Goal: Find specific page/section: Find specific page/section

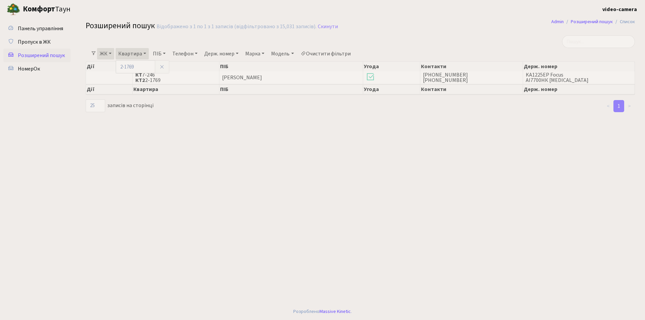
select select "25"
click at [217, 52] on link "Держ. номер" at bounding box center [222, 53] width 40 height 11
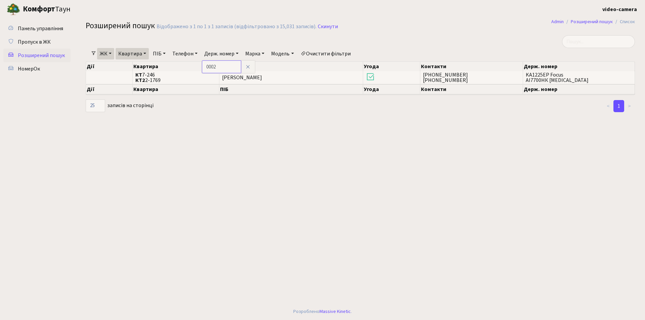
type input "0002"
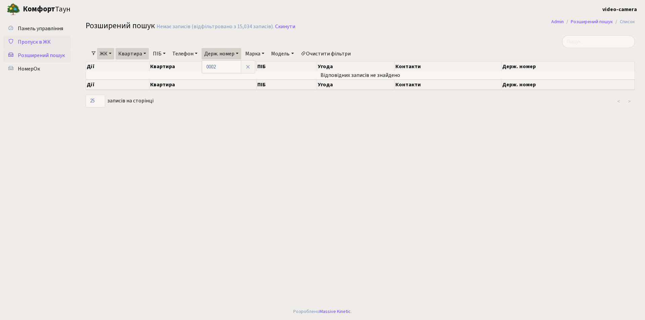
click at [41, 40] on span "Пропуск в ЖК" at bounding box center [34, 41] width 33 height 7
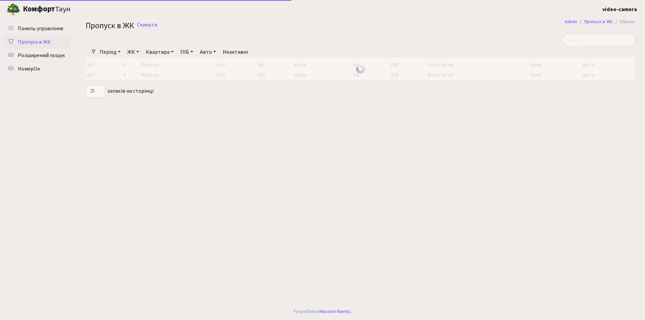
select select "25"
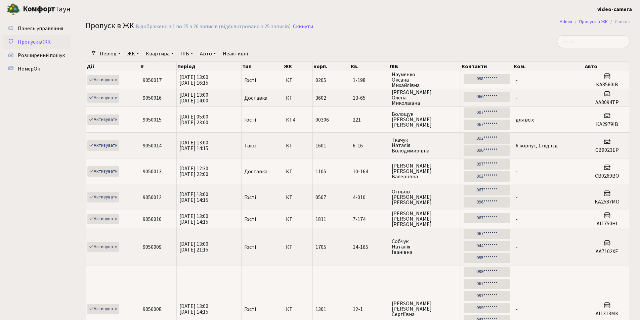
click at [203, 54] on link "Авто" at bounding box center [207, 53] width 21 height 11
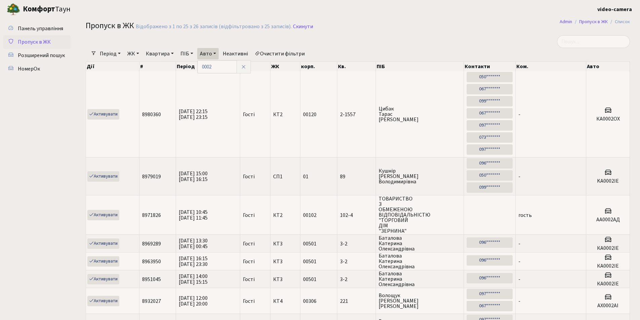
click at [113, 53] on link "Період" at bounding box center [110, 53] width 26 height 11
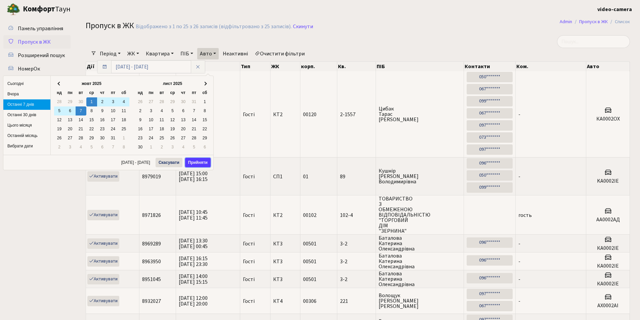
click at [198, 162] on button "Прийняти" at bounding box center [198, 162] width 26 height 9
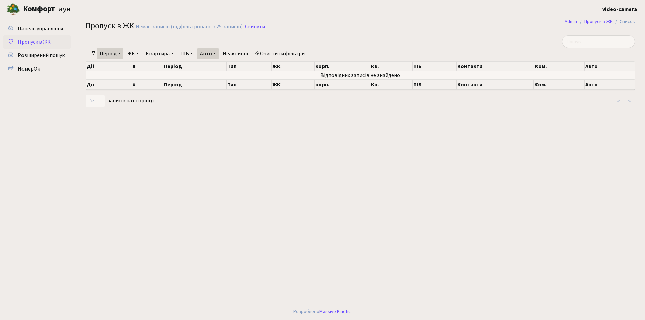
click at [214, 53] on link "Авто" at bounding box center [207, 53] width 21 height 11
click at [205, 69] on input "0002" at bounding box center [216, 66] width 39 height 13
type input "1002"
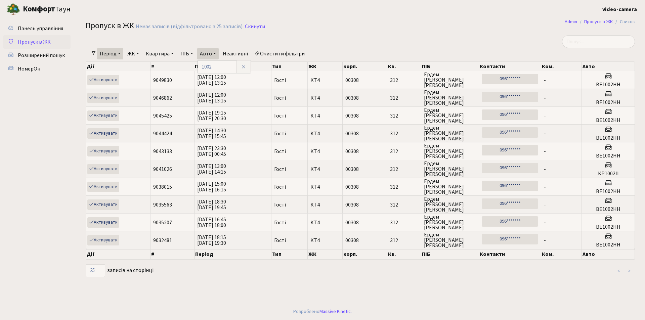
click at [120, 55] on link "Період" at bounding box center [110, 53] width 26 height 11
click at [142, 54] on link "ЖК" at bounding box center [133, 53] width 17 height 11
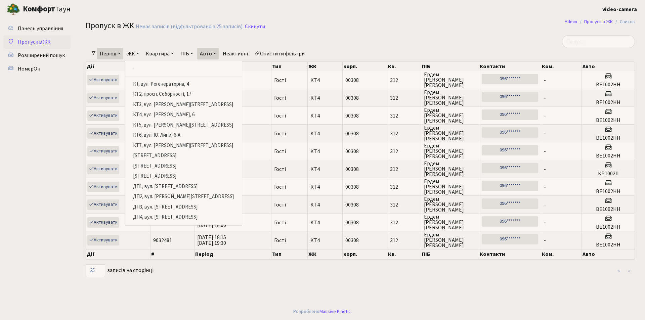
click at [142, 54] on link "ЖК" at bounding box center [133, 53] width 17 height 11
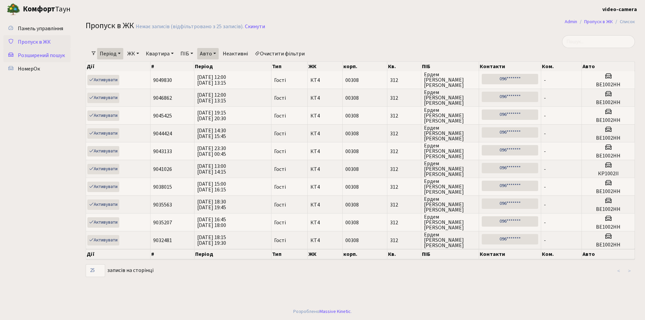
click at [53, 56] on span "Розширений пошук" at bounding box center [41, 55] width 47 height 7
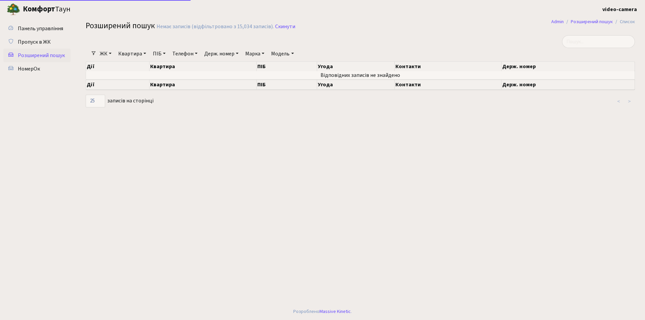
select select "25"
click at [222, 53] on link "Держ. номер" at bounding box center [222, 53] width 40 height 11
type input "1002"
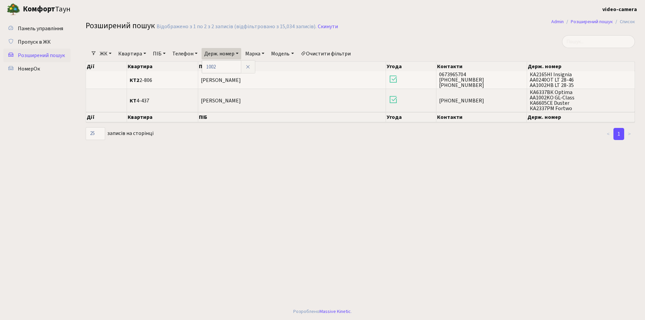
click at [157, 54] on link "ПІБ" at bounding box center [159, 53] width 18 height 11
type input "c"
type input "смалій"
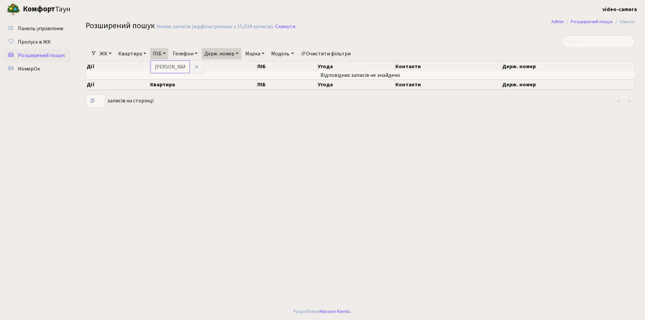
drag, startPoint x: 177, startPoint y: 68, endPoint x: 151, endPoint y: 68, distance: 25.9
click at [151, 68] on input "смалій" at bounding box center [169, 66] width 39 height 13
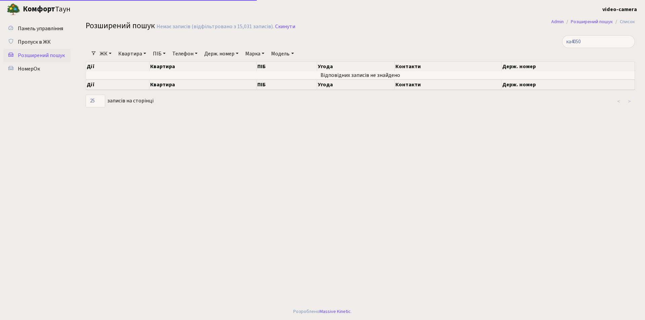
select select "25"
